Goal: Find specific page/section: Find specific page/section

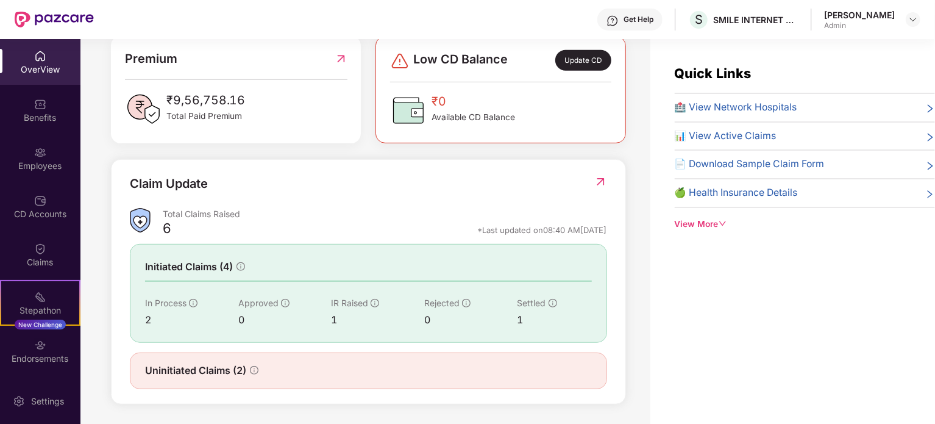
scroll to position [39, 0]
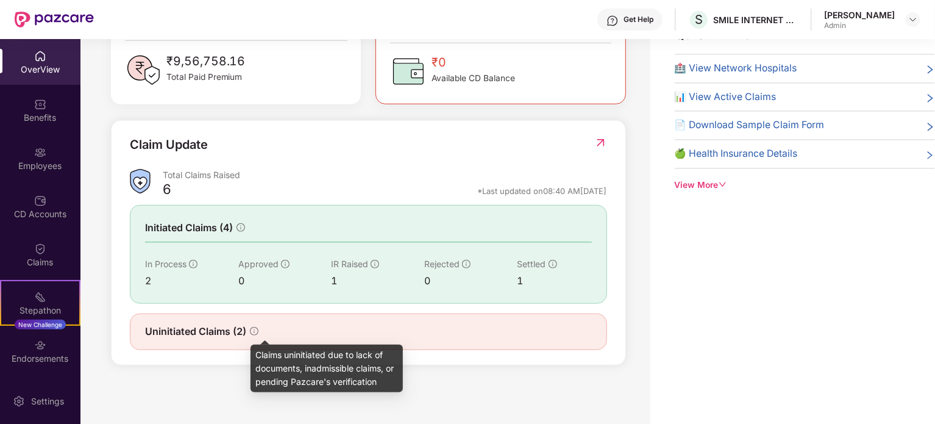
click at [254, 327] on icon "info-circle" at bounding box center [254, 331] width 9 height 9
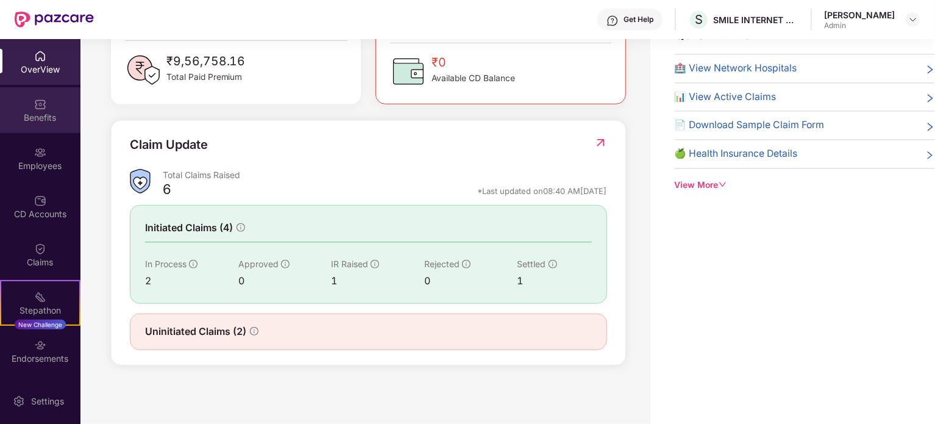
click at [39, 107] on img at bounding box center [40, 104] width 12 height 12
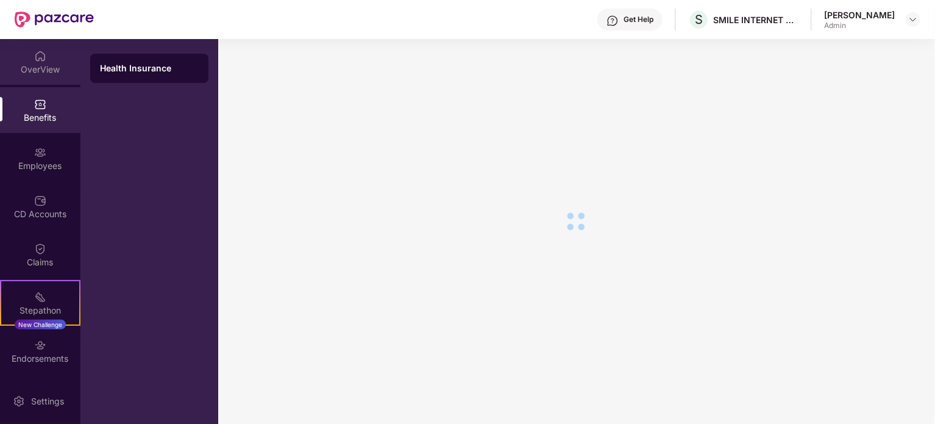
click at [39, 55] on img at bounding box center [40, 56] width 12 height 12
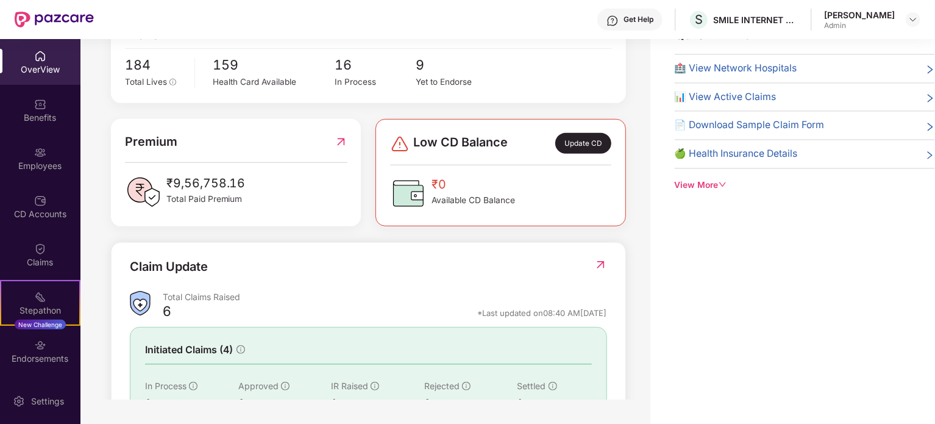
scroll to position [329, 0]
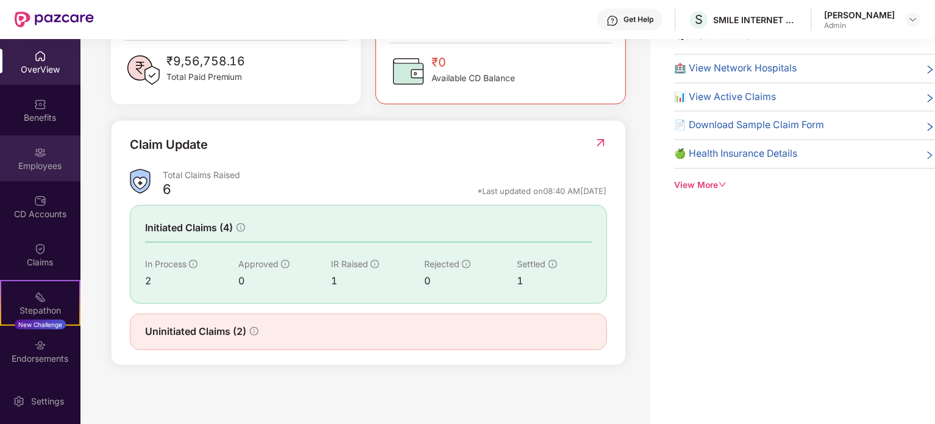
click at [49, 151] on div "Employees" at bounding box center [40, 158] width 80 height 46
